Goal: Find specific page/section: Find specific page/section

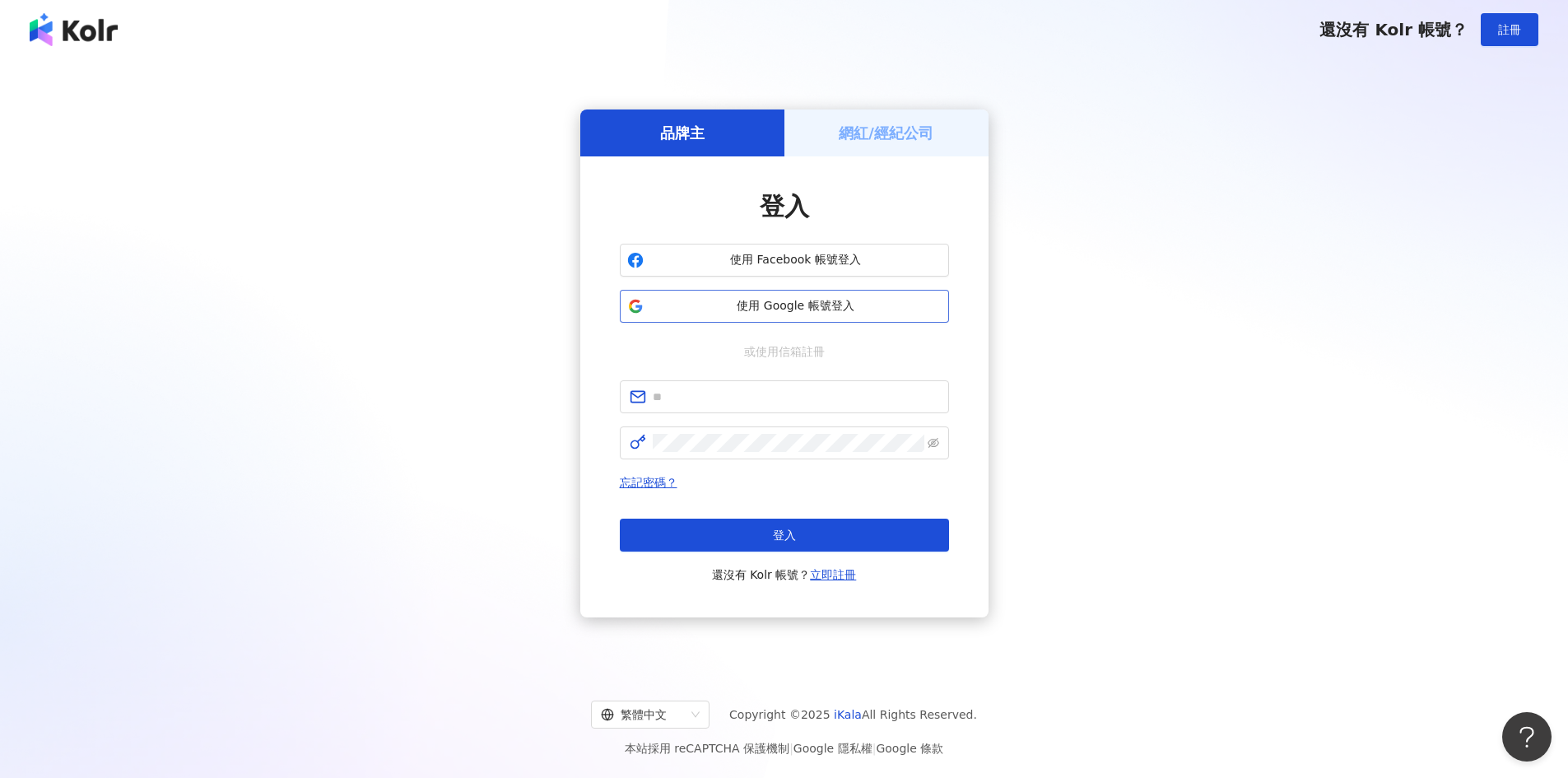
click at [783, 307] on span "使用 Google 帳號登入" at bounding box center [796, 306] width 292 height 17
